Goal: Obtain resource: Download file/media

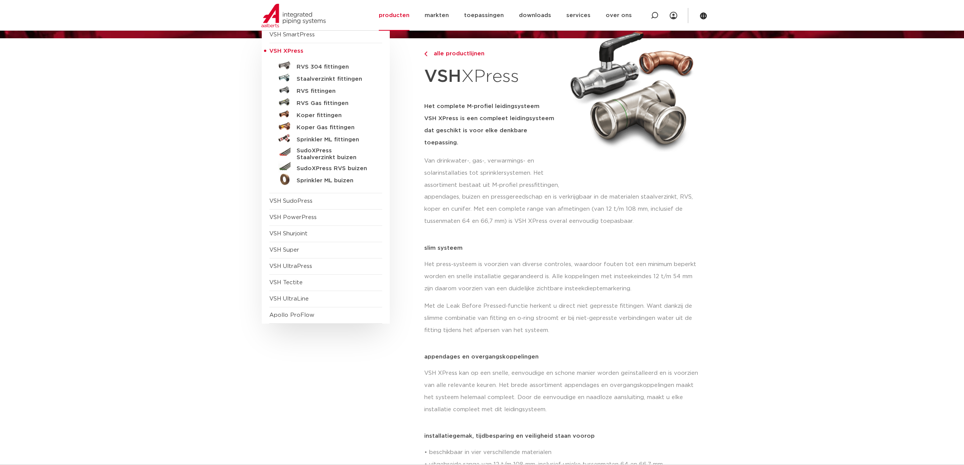
scroll to position [76, 0]
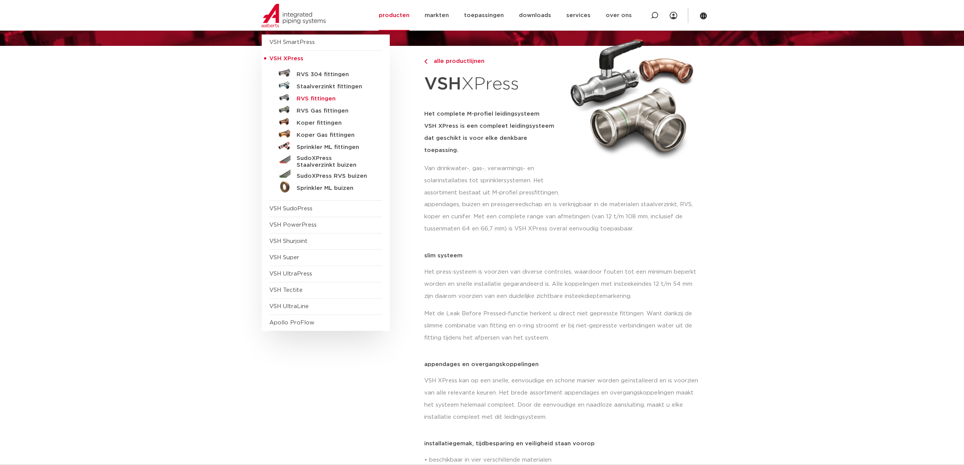
click at [301, 97] on h5 "RVS fittingen" at bounding box center [334, 98] width 75 height 7
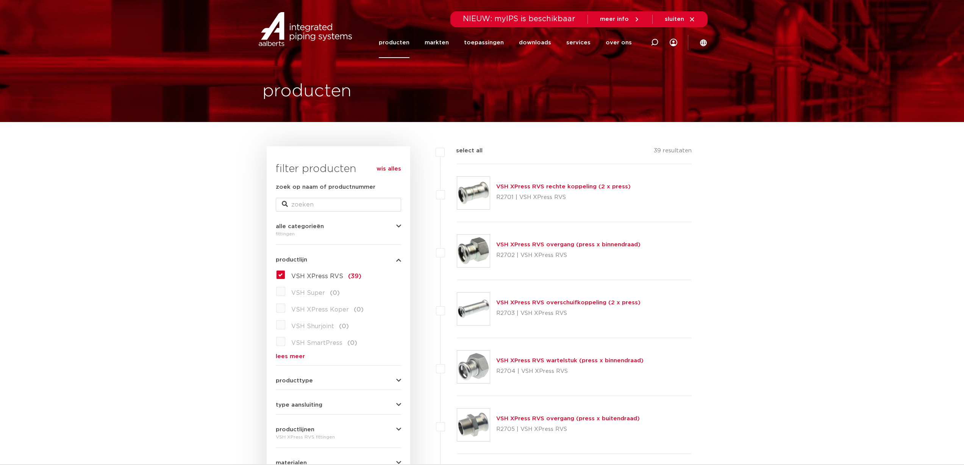
click at [537, 188] on link "VSH XPress RVS rechte koppeling (2 x press)" at bounding box center [563, 187] width 135 height 6
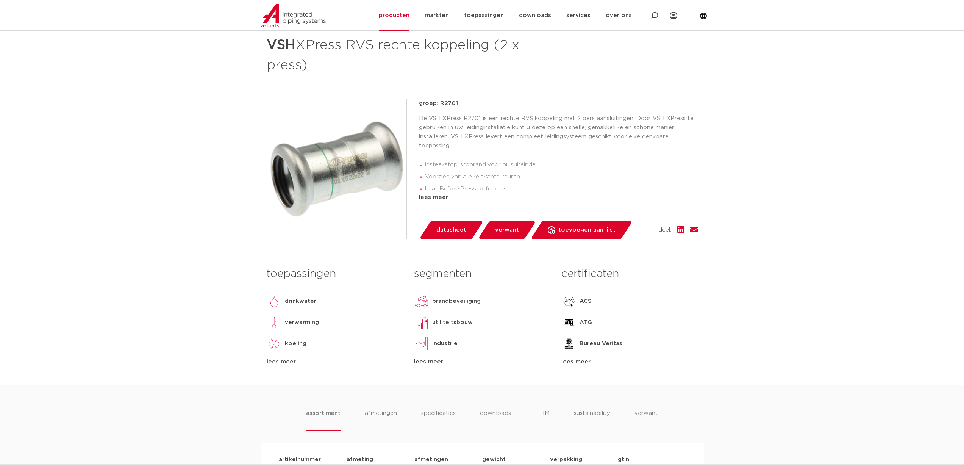
scroll to position [111, 0]
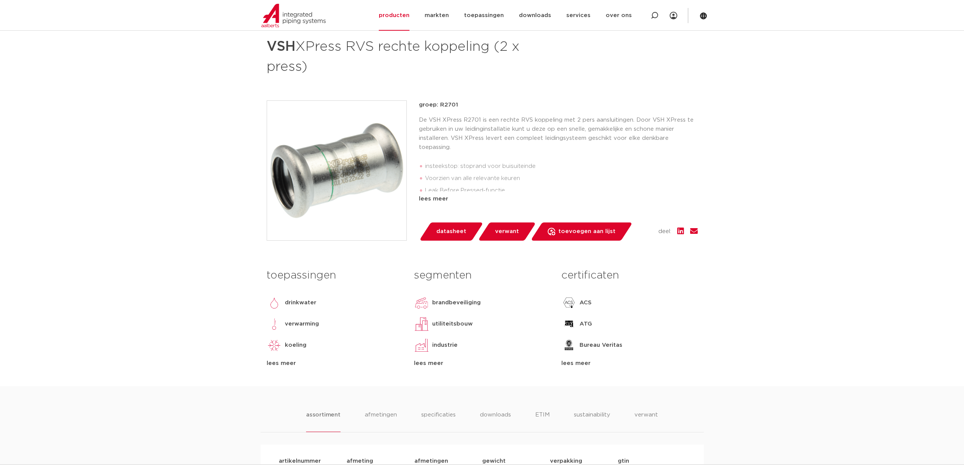
click at [469, 228] on link "datasheet" at bounding box center [451, 231] width 64 height 18
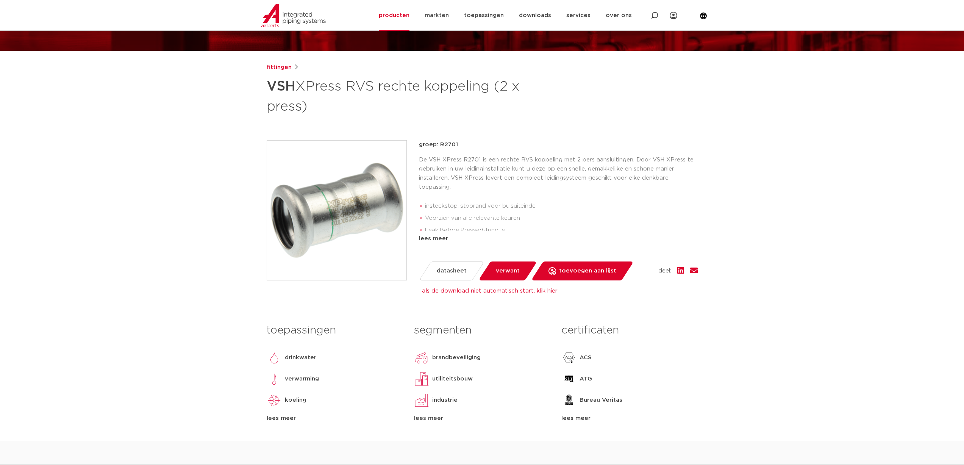
scroll to position [0, 0]
